Goal: Browse casually: Explore the website without a specific task or goal

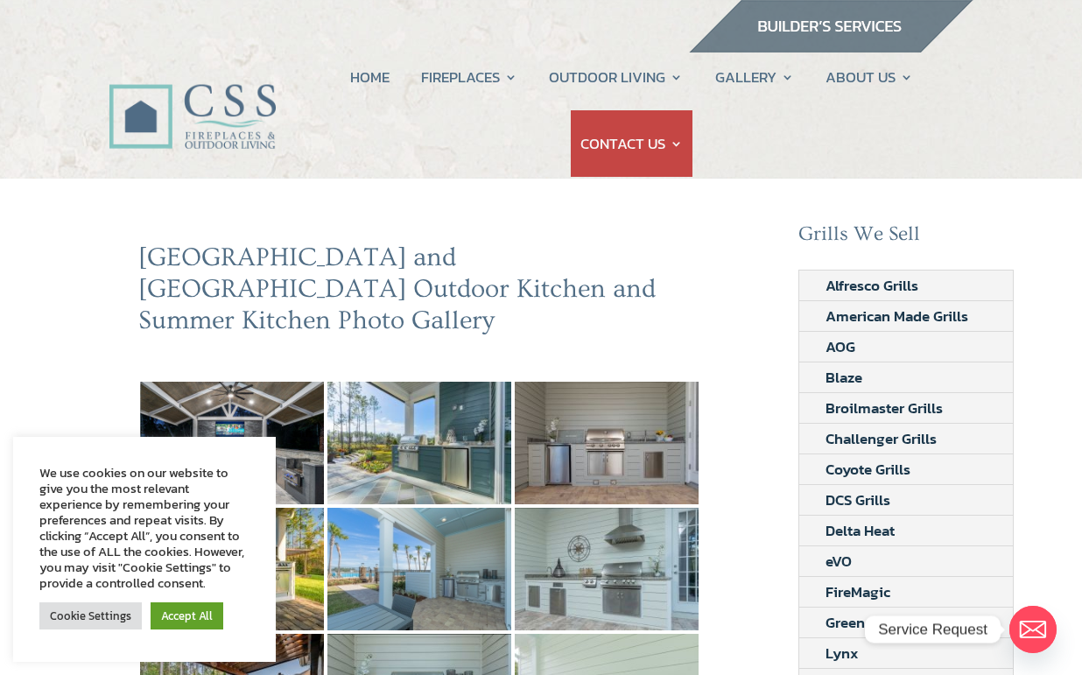
click at [170, 613] on link "Accept All" at bounding box center [187, 615] width 73 height 27
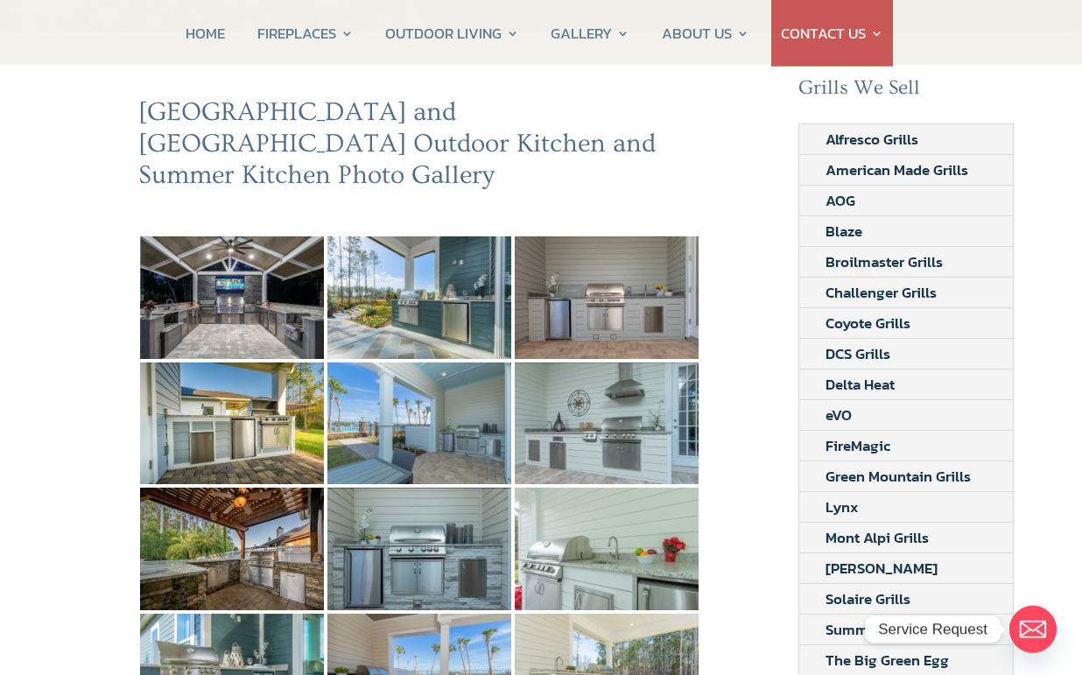
scroll to position [185, 0]
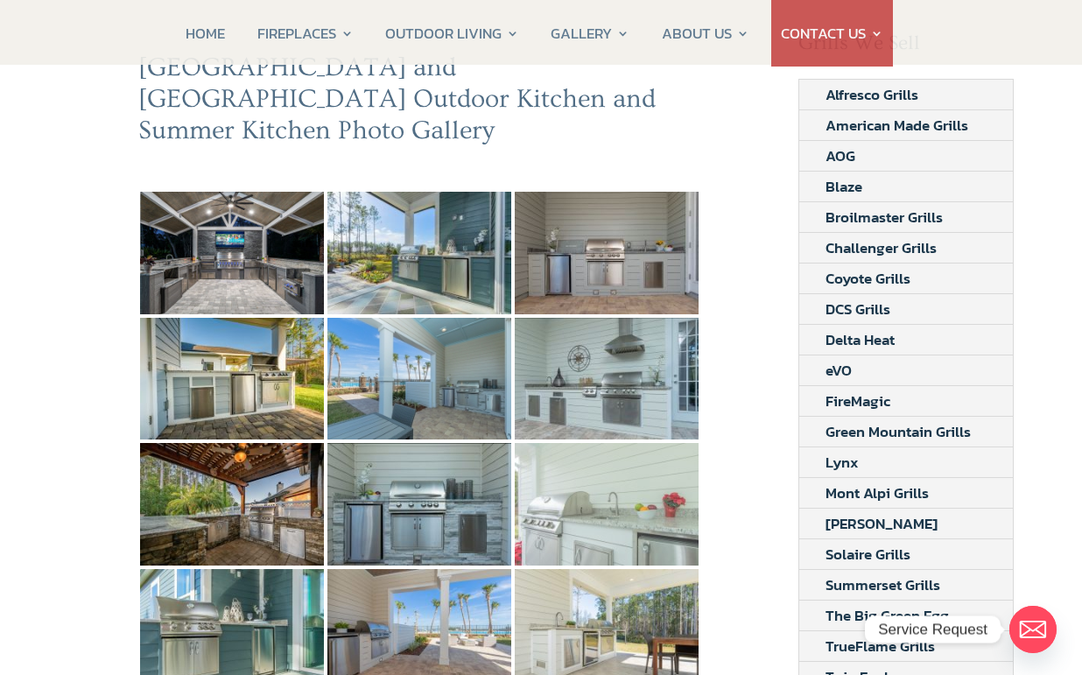
click at [597, 477] on img at bounding box center [607, 504] width 184 height 123
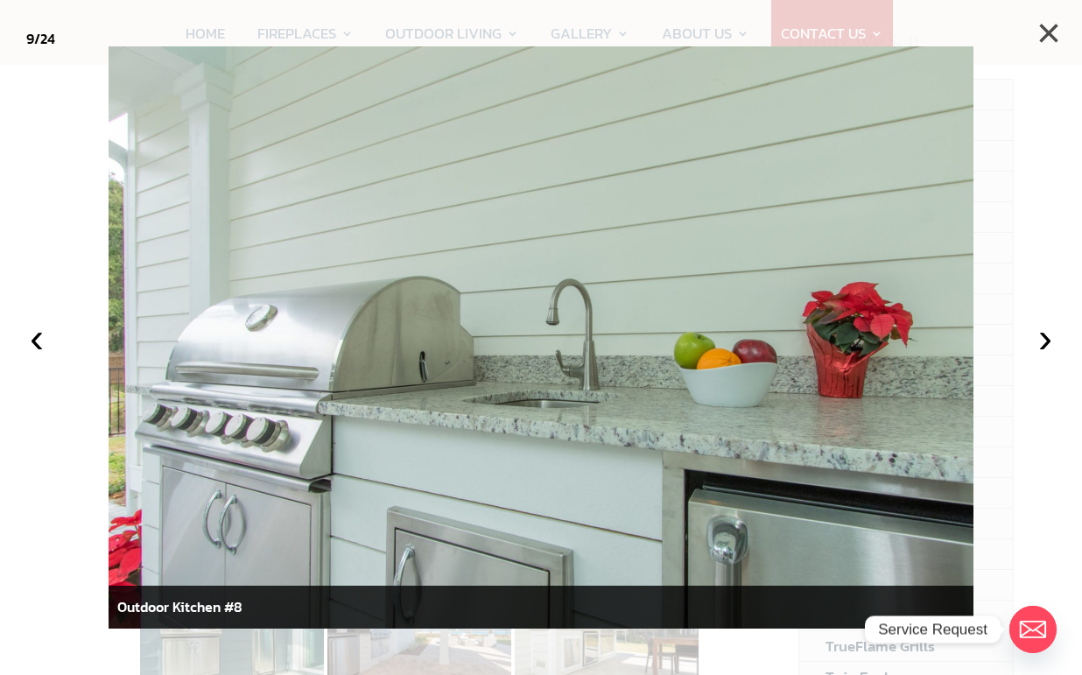
click at [1052, 35] on button "×" at bounding box center [1048, 33] width 39 height 39
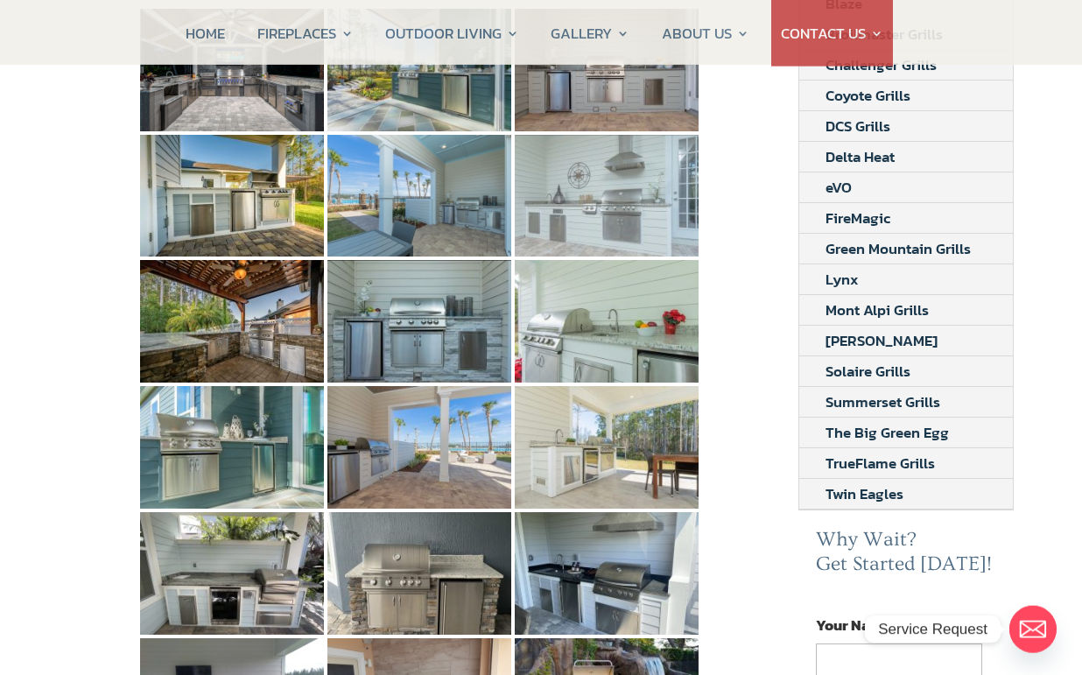
scroll to position [369, 0]
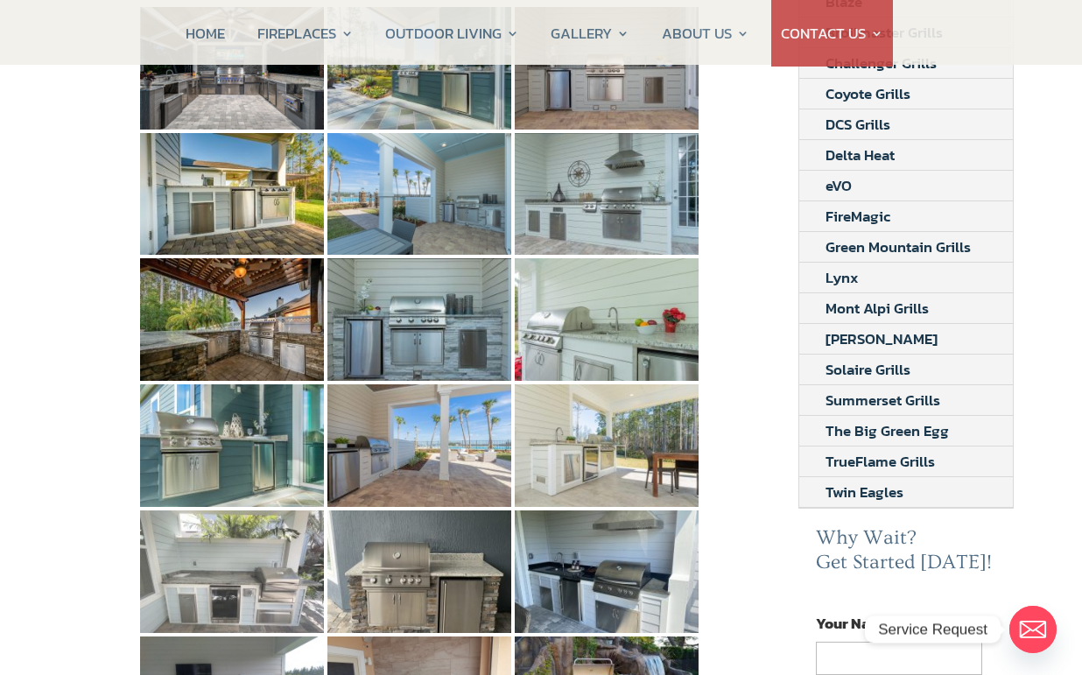
click at [295, 546] on img at bounding box center [232, 571] width 184 height 123
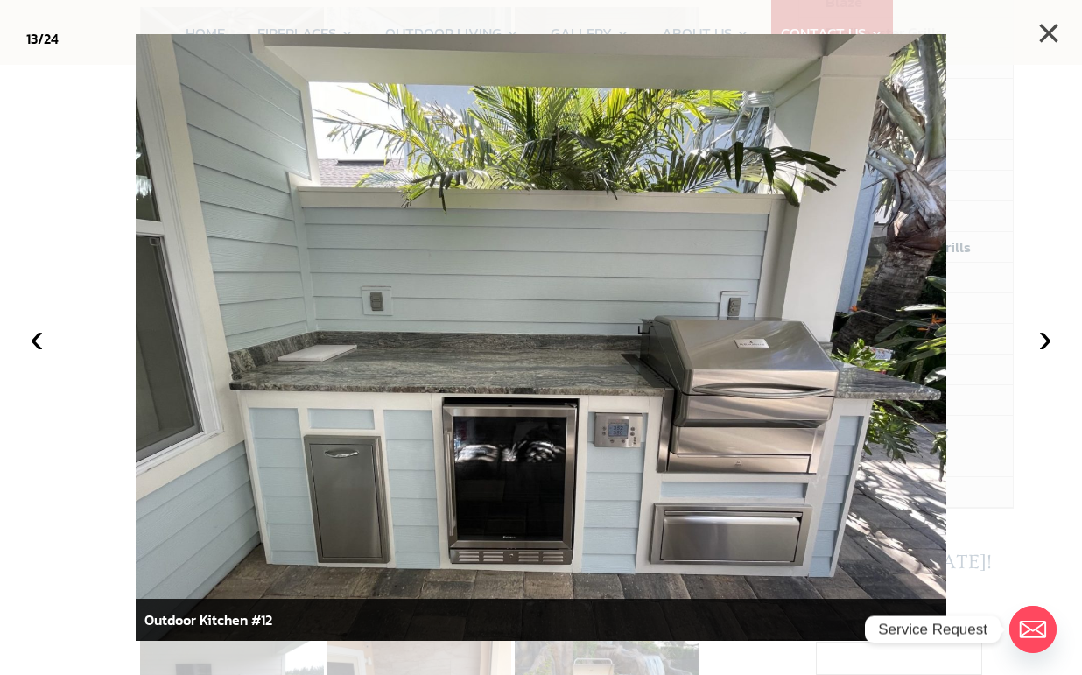
click at [1049, 33] on button "×" at bounding box center [1048, 33] width 39 height 39
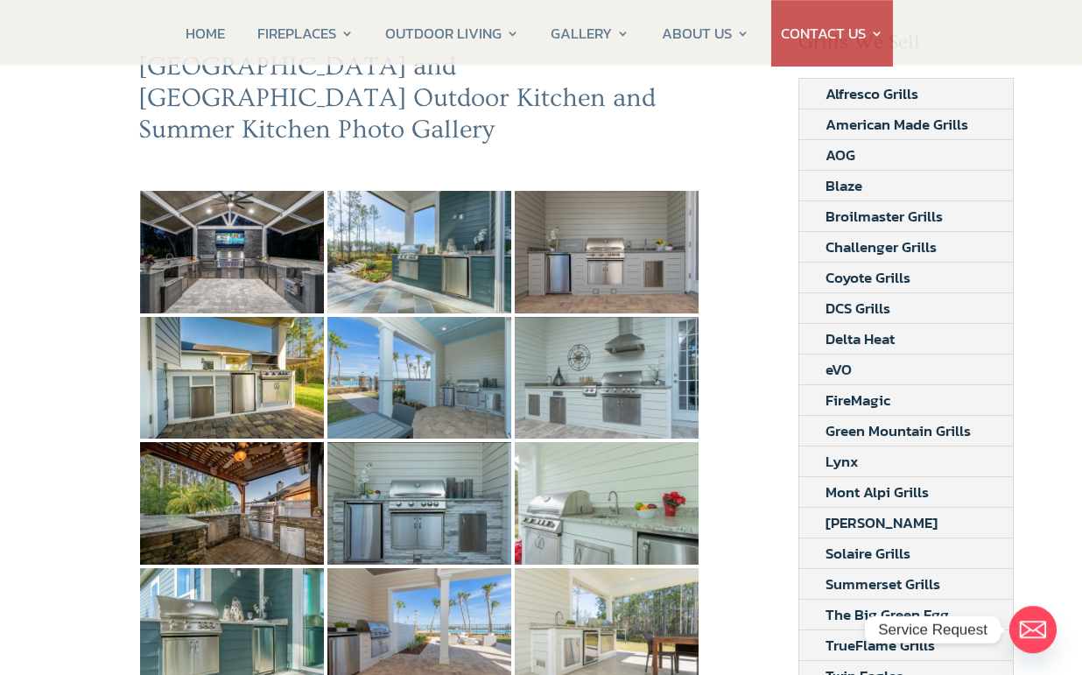
scroll to position [185, 0]
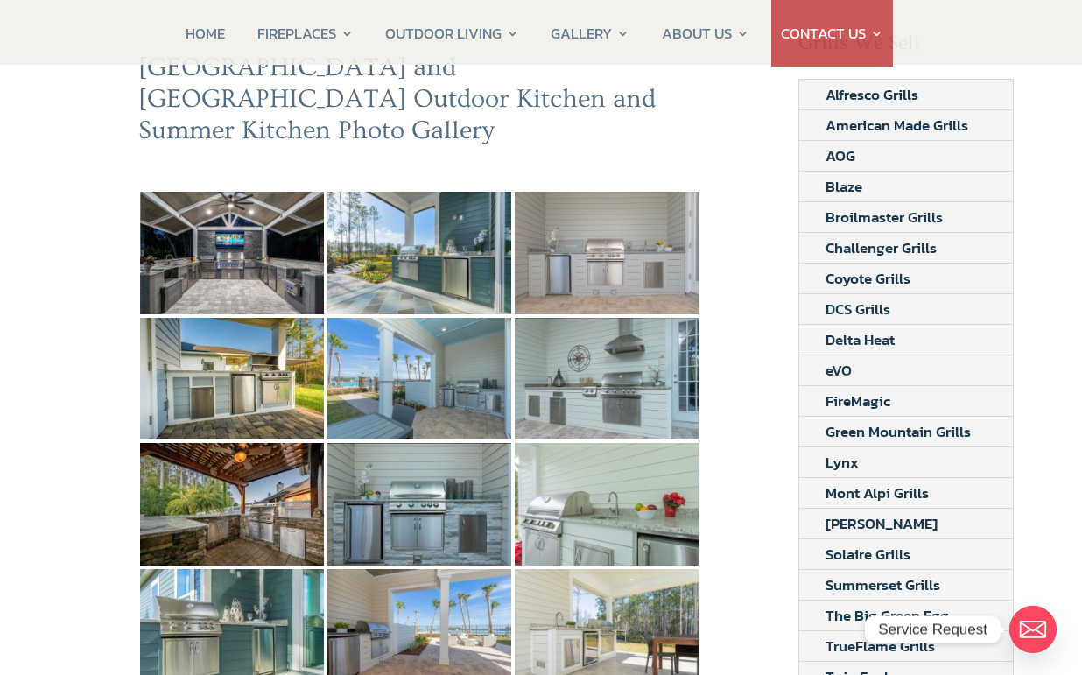
click at [649, 232] on img at bounding box center [607, 253] width 184 height 123
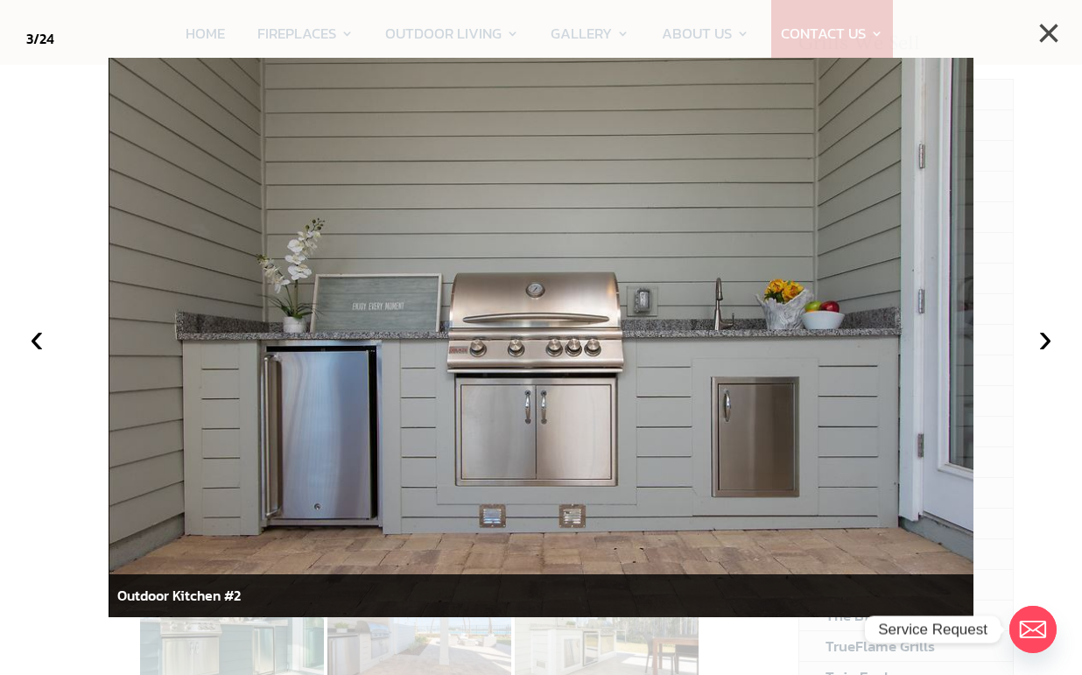
click at [1054, 40] on button "×" at bounding box center [1048, 33] width 39 height 39
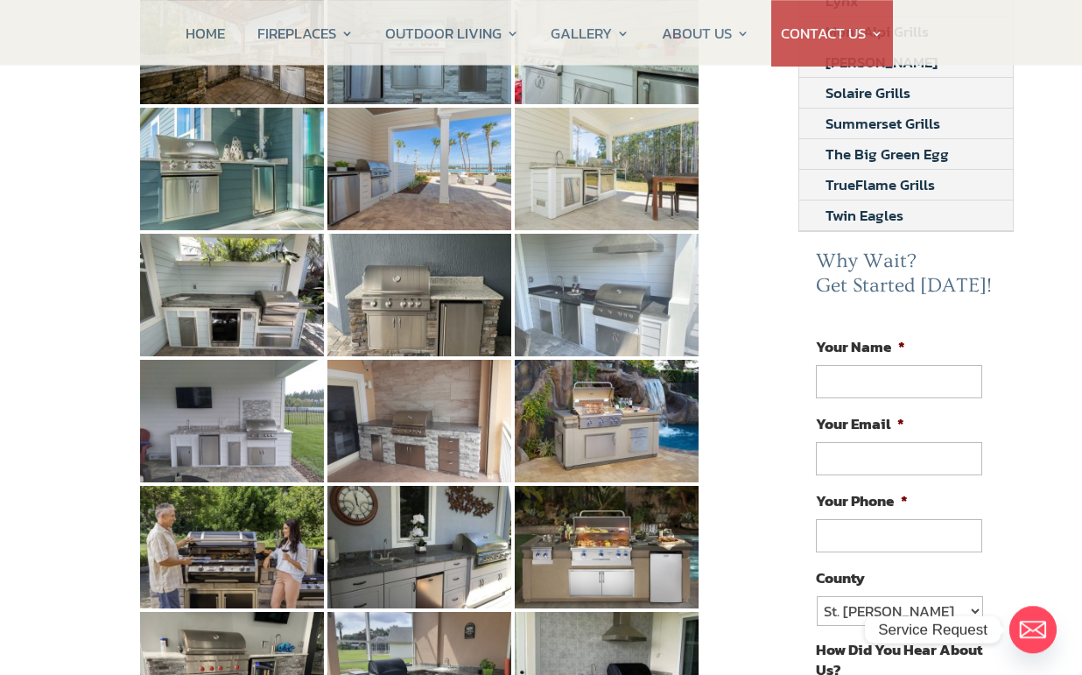
scroll to position [647, 0]
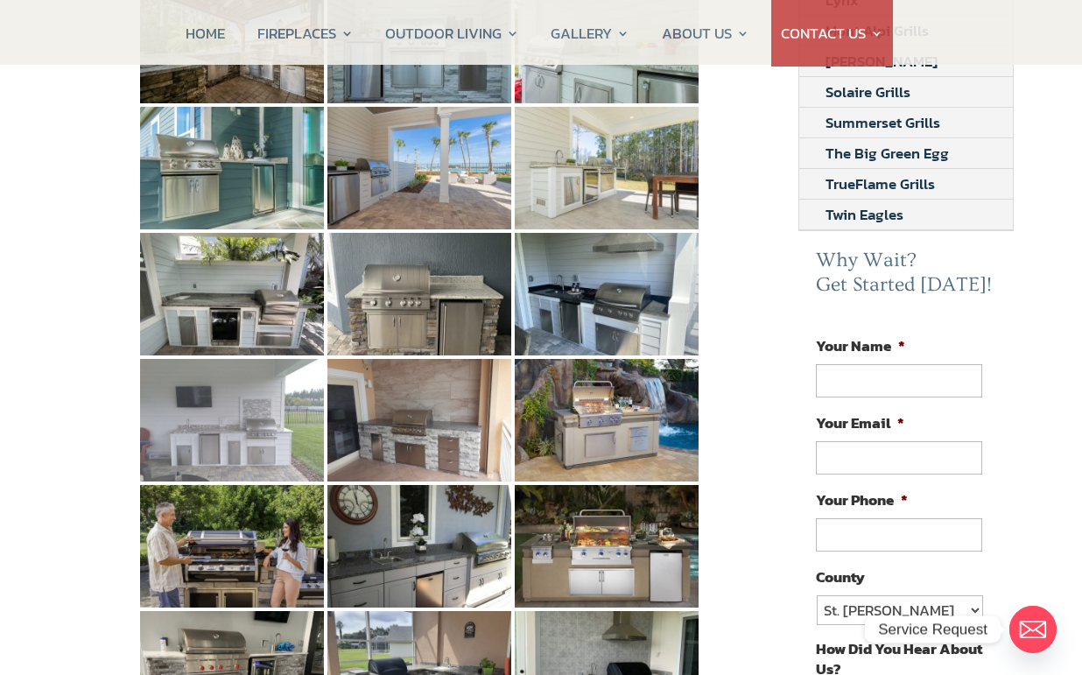
click at [277, 411] on img at bounding box center [232, 420] width 184 height 123
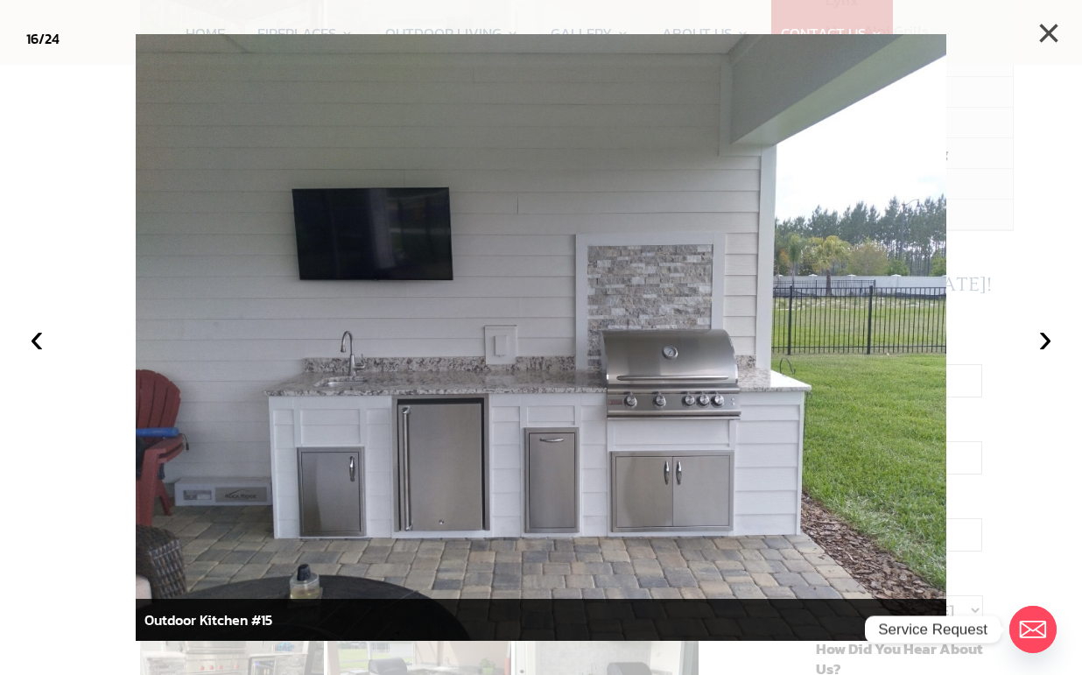
click at [1045, 32] on button "×" at bounding box center [1048, 33] width 39 height 39
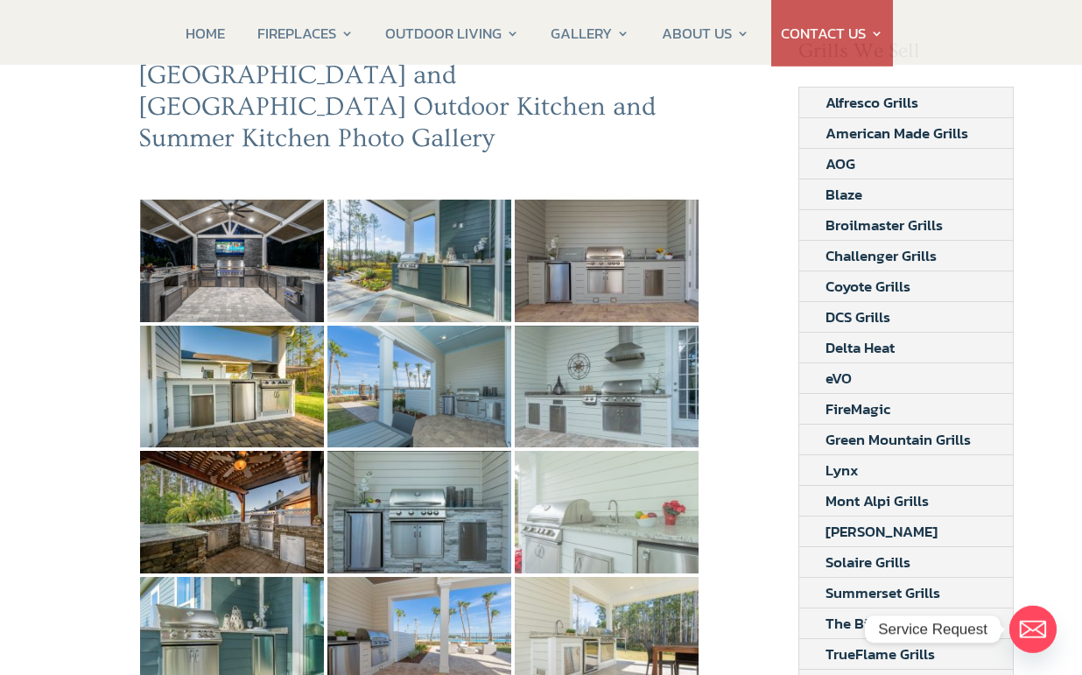
scroll to position [185, 0]
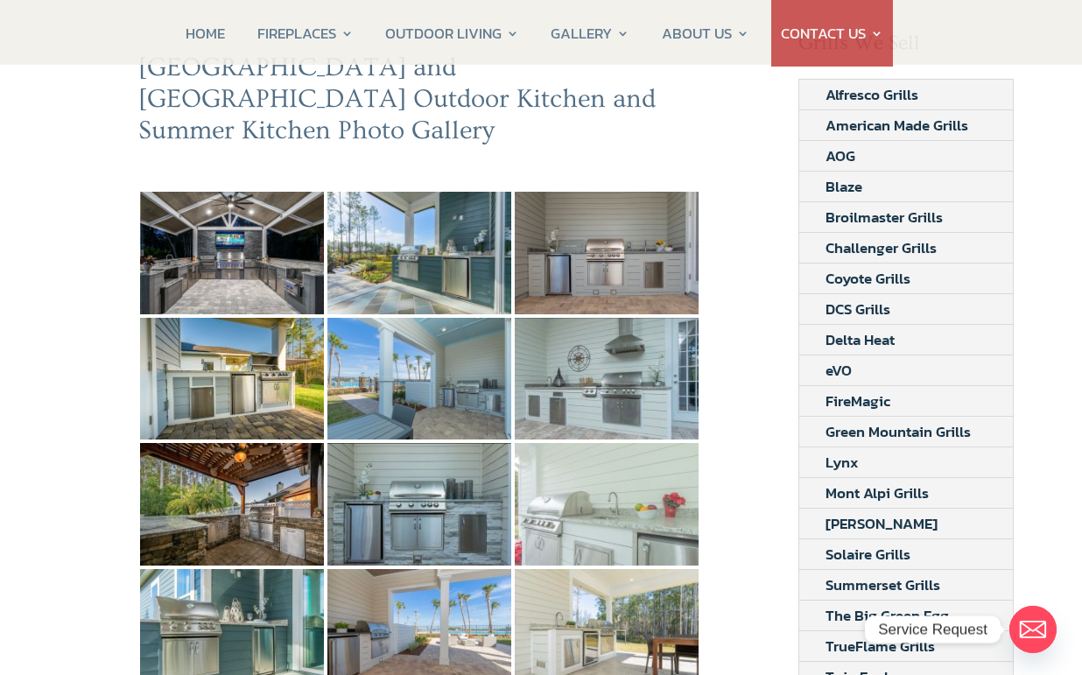
click at [621, 490] on img at bounding box center [607, 504] width 184 height 123
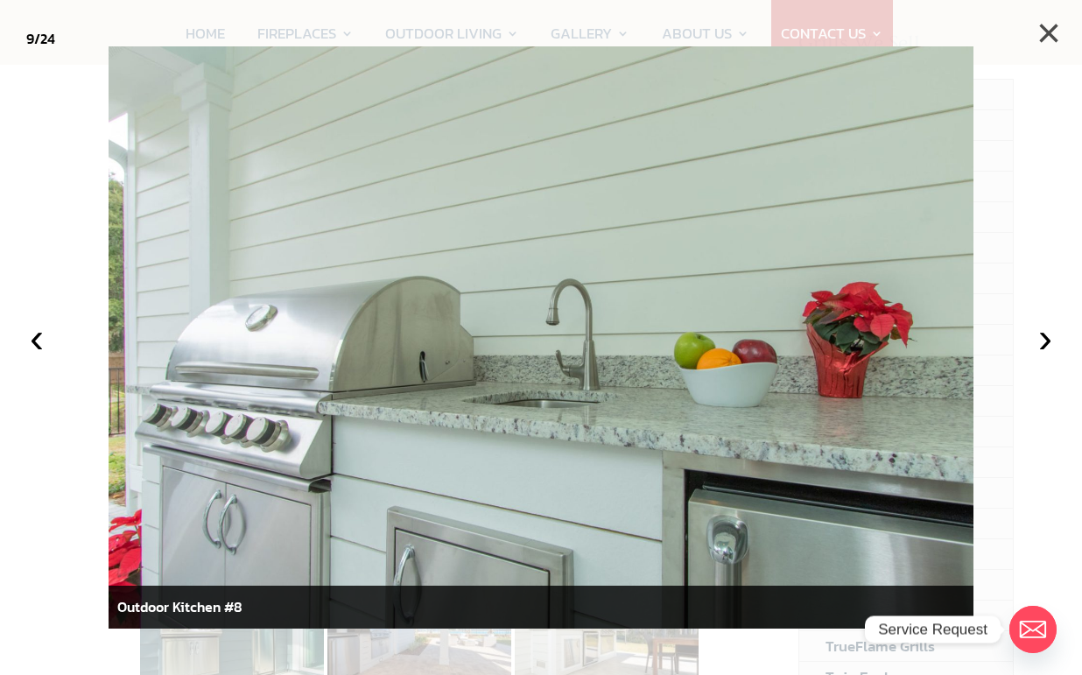
click at [1045, 29] on button "×" at bounding box center [1048, 33] width 39 height 39
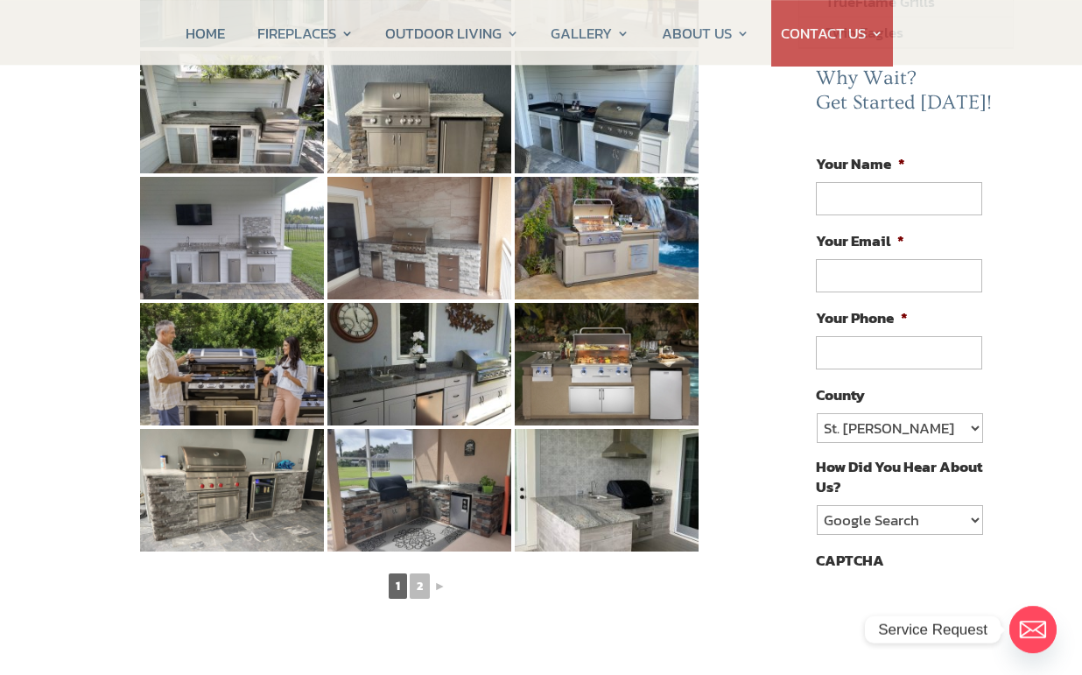
scroll to position [832, 0]
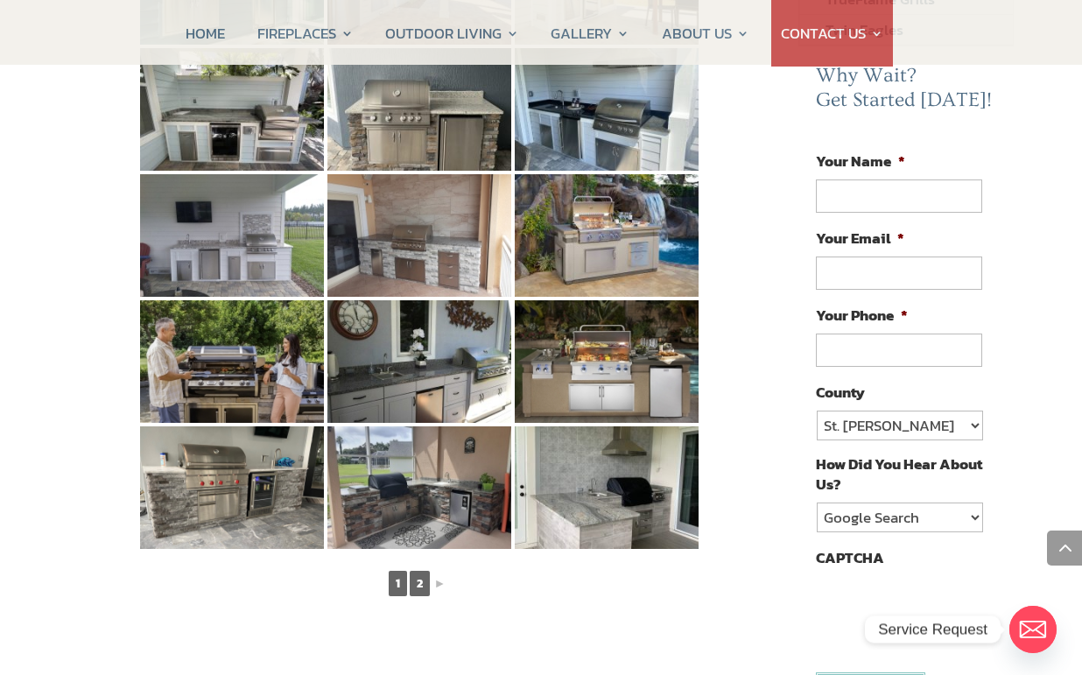
click at [422, 571] on link "2" at bounding box center [420, 583] width 20 height 25
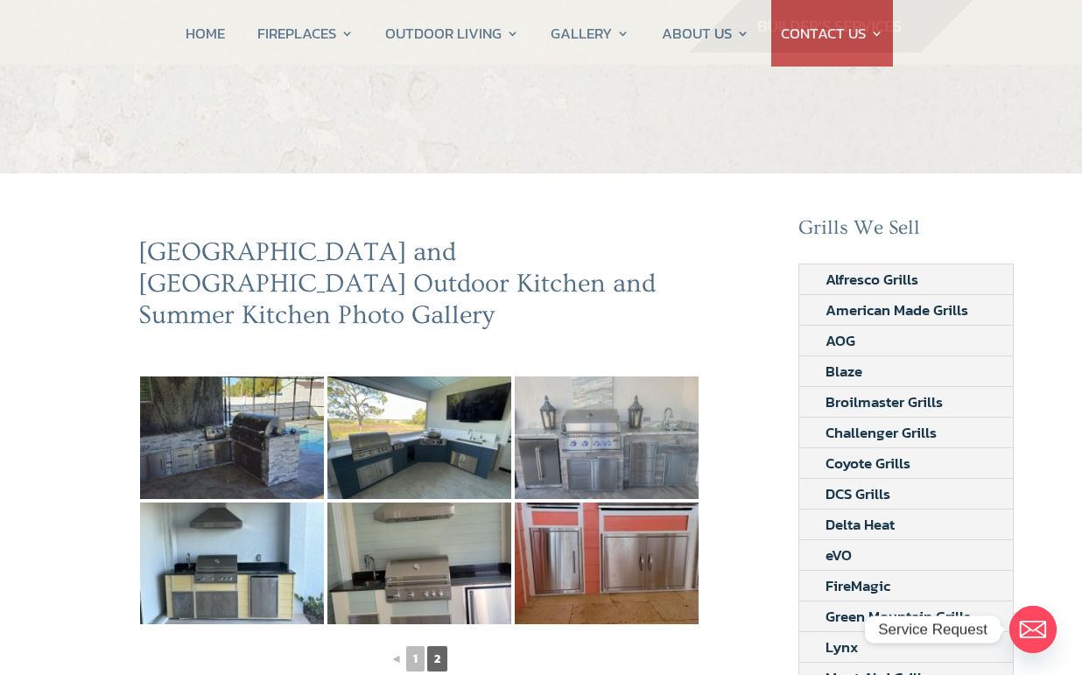
scroll to position [92, 0]
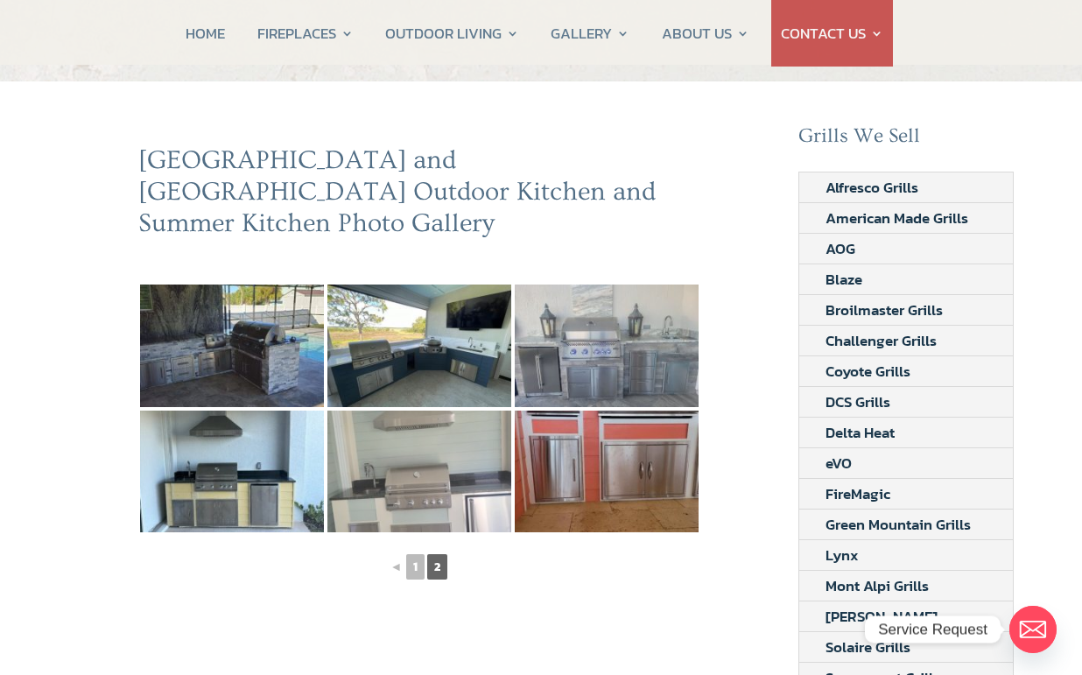
click at [435, 445] on img at bounding box center [419, 472] width 184 height 123
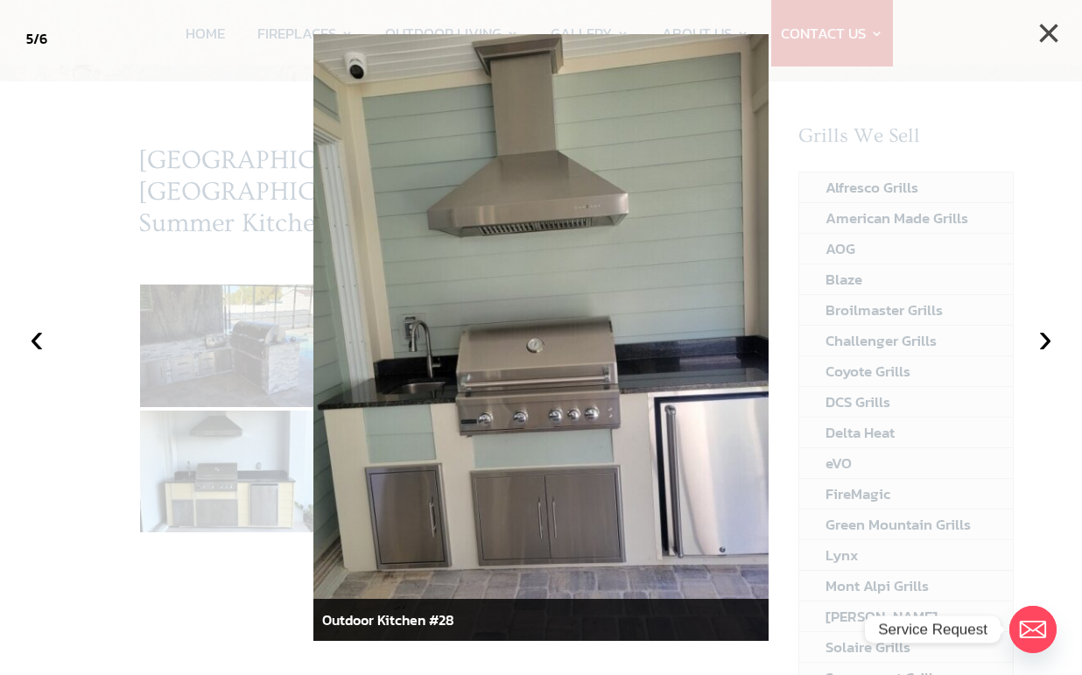
click at [1043, 38] on button "×" at bounding box center [1048, 33] width 39 height 39
